Goal: Task Accomplishment & Management: Manage account settings

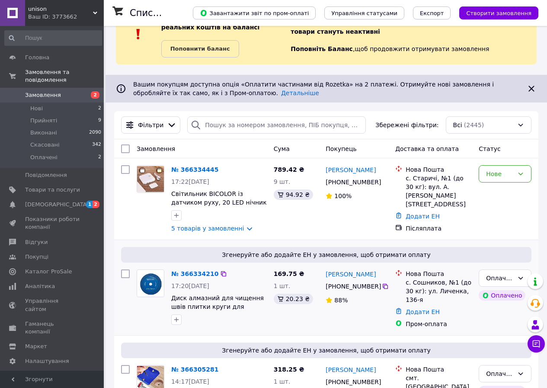
scroll to position [43, 0]
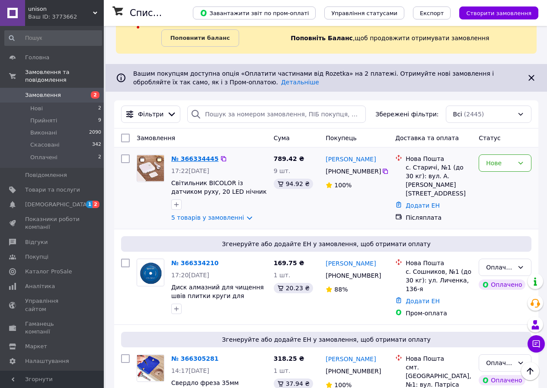
click at [187, 159] on link "№ 366334445" at bounding box center [194, 158] width 47 height 7
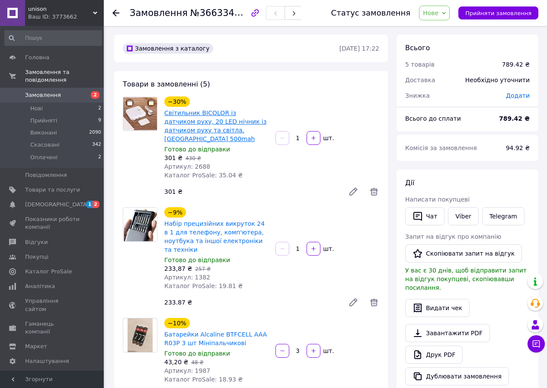
click at [182, 115] on link "Світильник BICOLOR із датчиком руху, 20 LED нічник із датчиком руху та світла. …" at bounding box center [215, 125] width 102 height 33
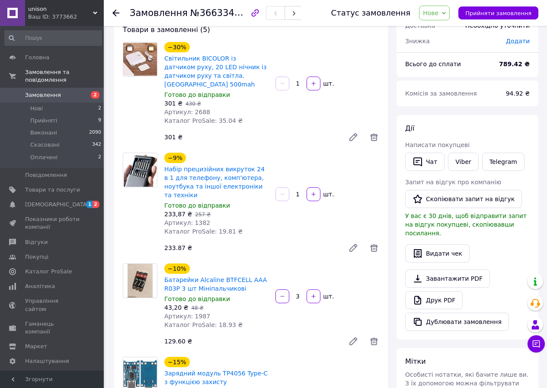
scroll to position [130, 0]
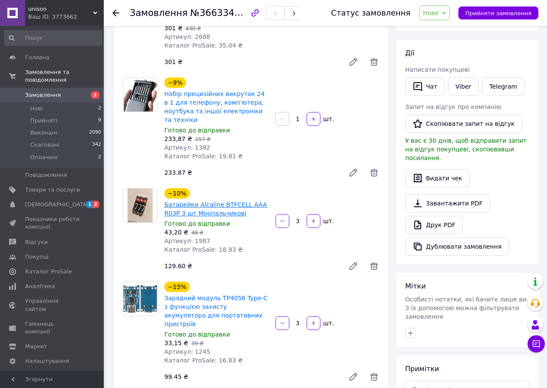
click at [200, 201] on link "Батарейки Alcaline BTFCELL AAA R03P 3 шт Мініпальчикові" at bounding box center [215, 209] width 103 height 16
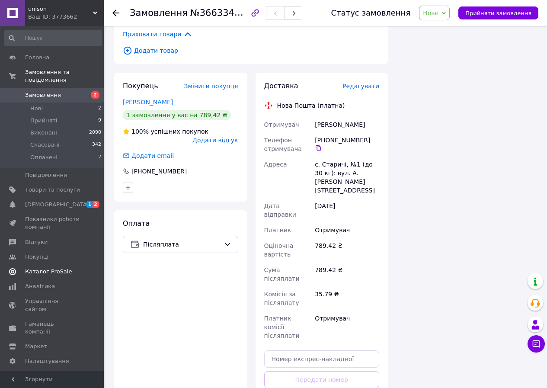
scroll to position [606, 0]
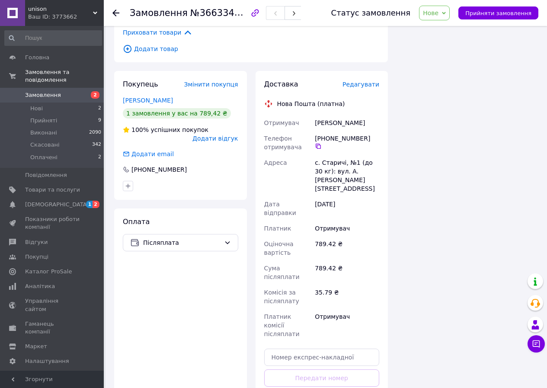
click at [48, 91] on span "Замовлення" at bounding box center [43, 95] width 36 height 8
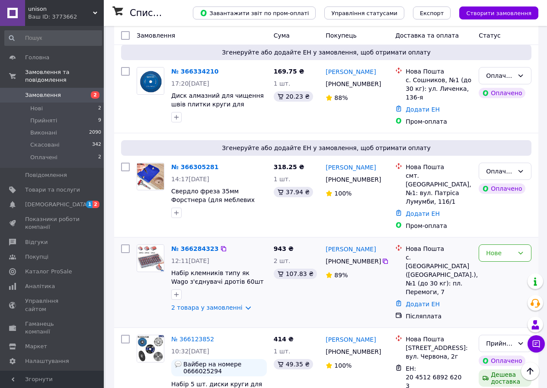
scroll to position [303, 0]
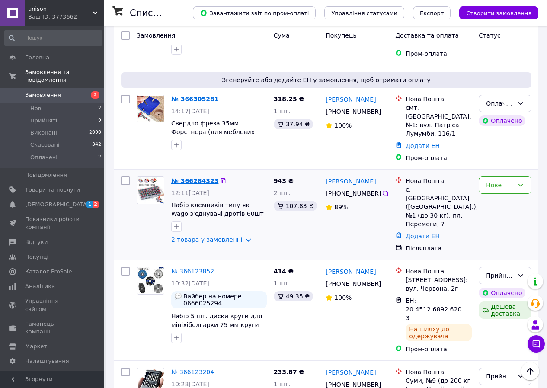
click at [188, 177] on link "№ 366284323" at bounding box center [194, 180] width 47 height 7
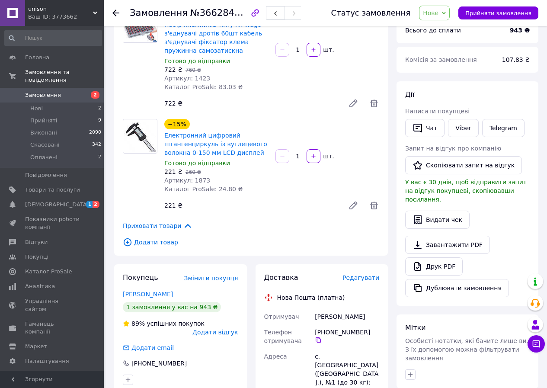
scroll to position [87, 0]
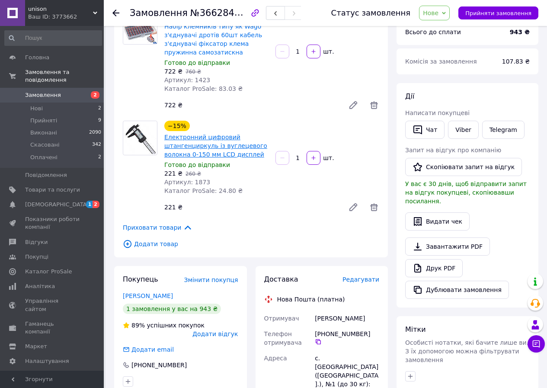
click at [211, 142] on link "Електронний цифровий штангенциркуль із вуглецевого волокна 0-150 мм LCD дисплей" at bounding box center [215, 146] width 103 height 24
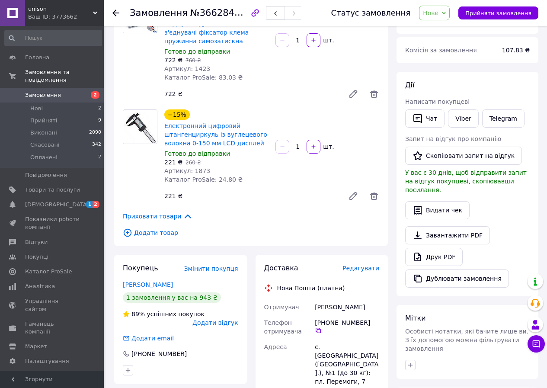
scroll to position [130, 0]
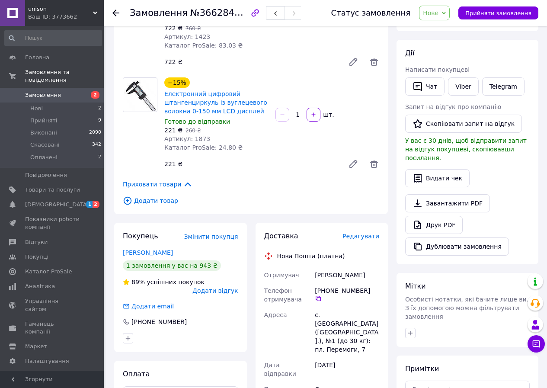
click at [26, 91] on span "Замовлення" at bounding box center [43, 95] width 36 height 8
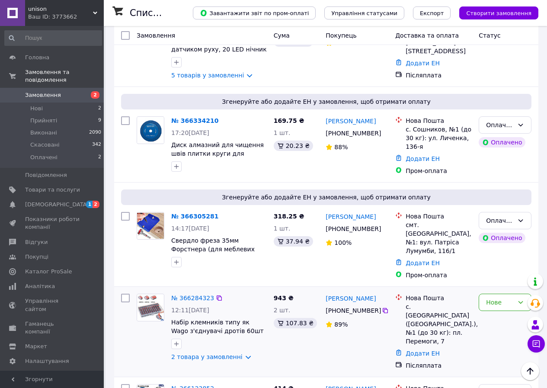
scroll to position [260, 0]
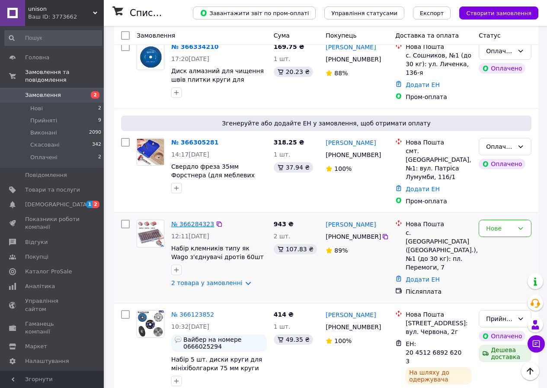
click at [197, 221] on link "№ 366284323" at bounding box center [192, 224] width 43 height 7
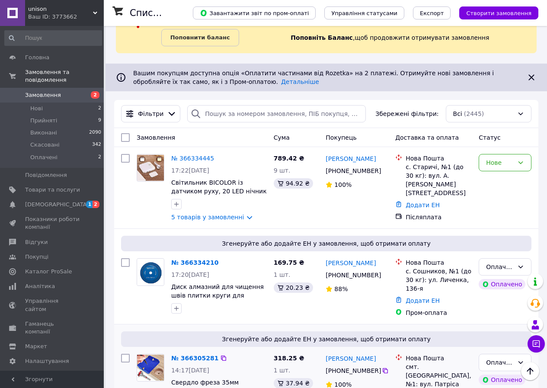
scroll to position [43, 0]
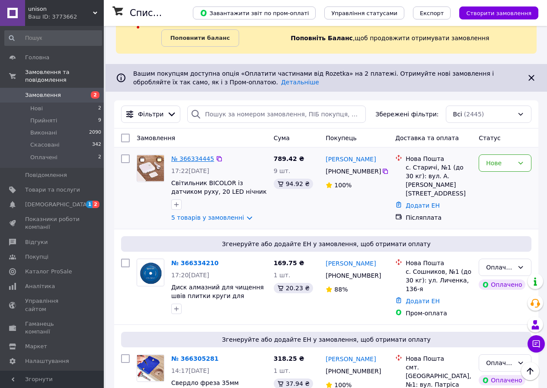
click at [187, 159] on link "№ 366334445" at bounding box center [192, 158] width 43 height 7
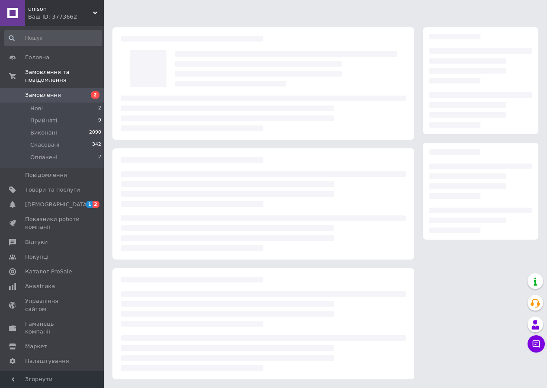
scroll to position [43, 0]
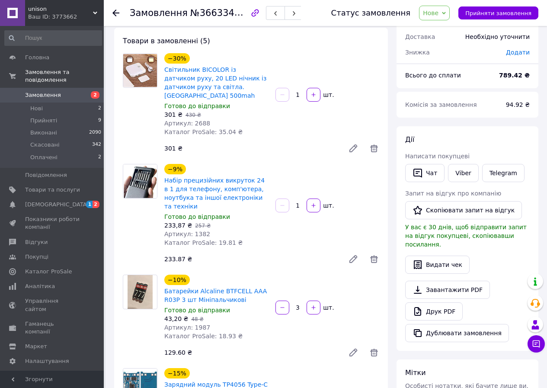
click at [48, 91] on span "Замовлення" at bounding box center [43, 95] width 36 height 8
